Goal: Find specific page/section: Find specific page/section

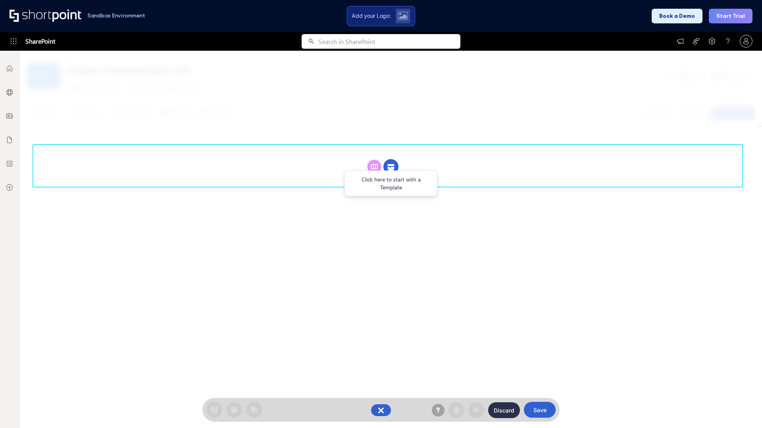
click at [391, 159] on circle at bounding box center [390, 166] width 15 height 15
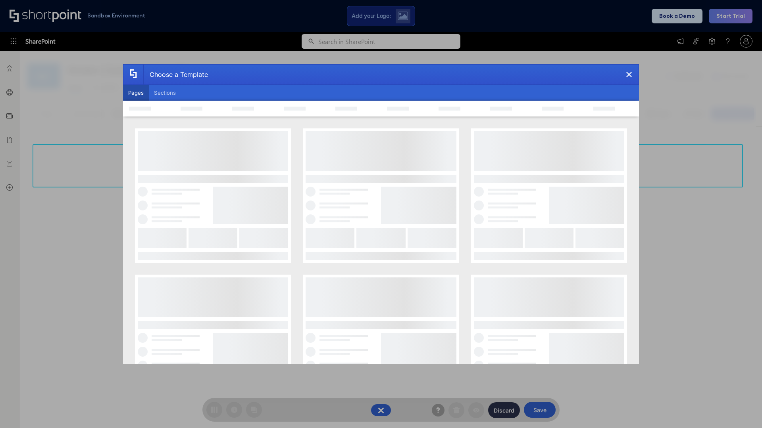
scroll to position [109, 0]
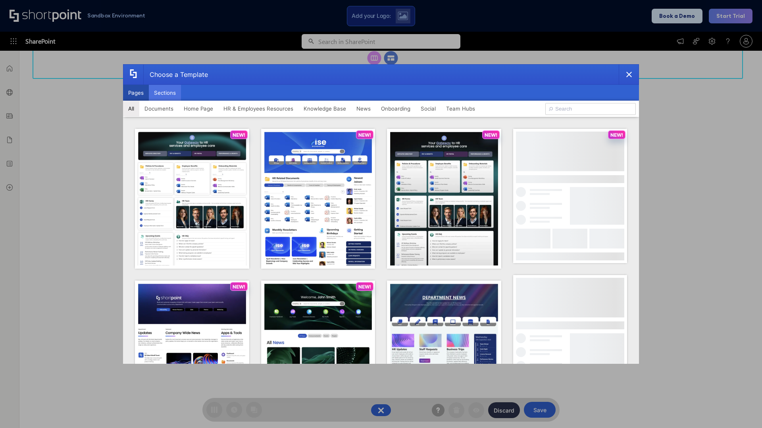
click at [165, 93] on button "Sections" at bounding box center [165, 93] width 32 height 16
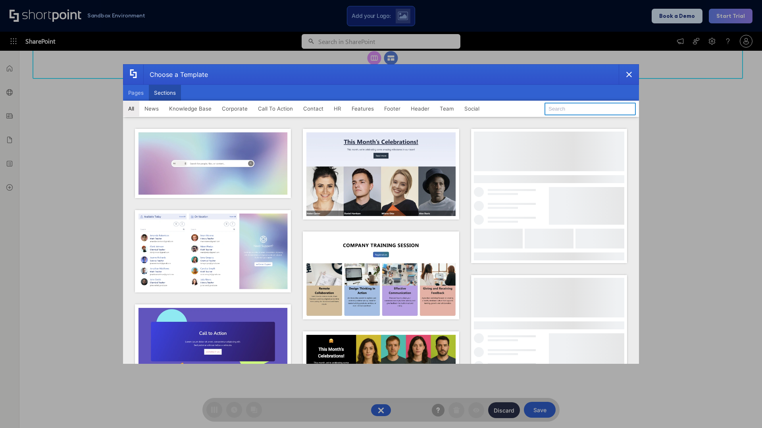
type input "Footer 5"
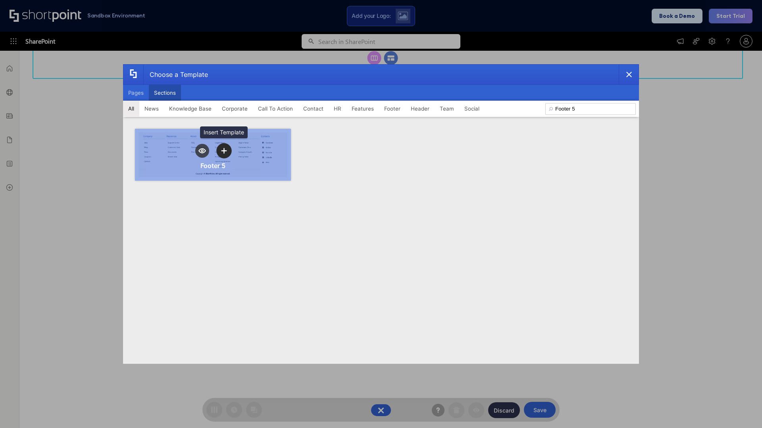
click at [224, 151] on icon "template selector" at bounding box center [224, 151] width 6 height 6
